Goal: Find specific page/section

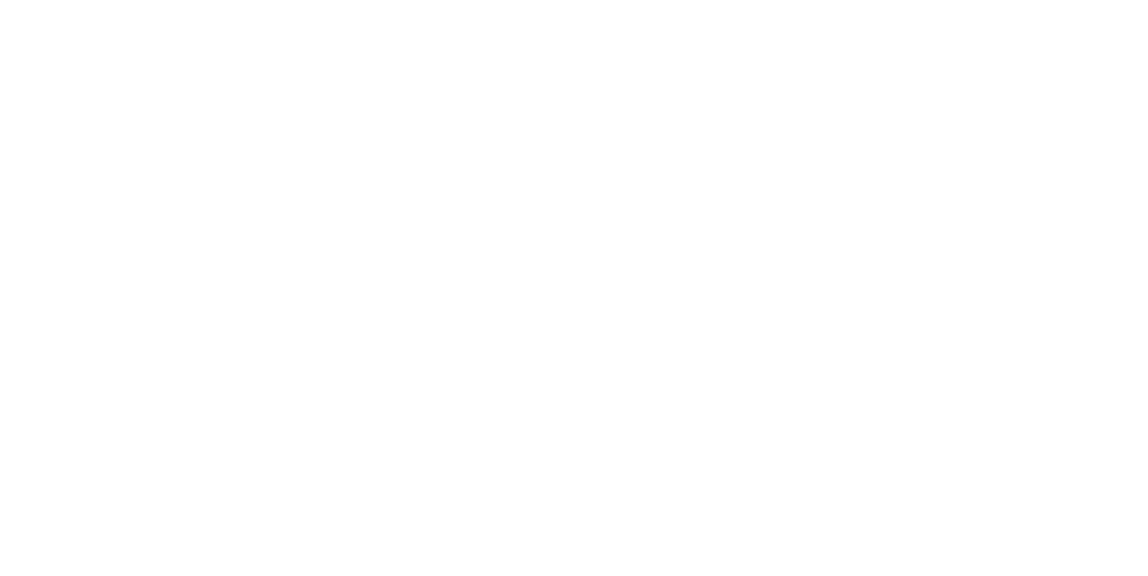
click at [658, 106] on div at bounding box center [574, 288] width 1148 height 576
